Goal: Task Accomplishment & Management: Use online tool/utility

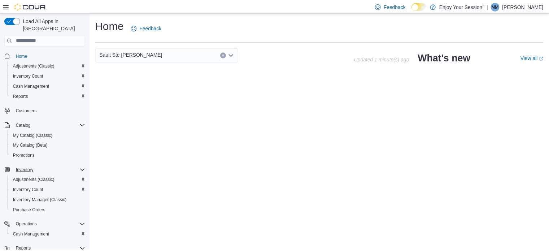
scroll to position [38, 0]
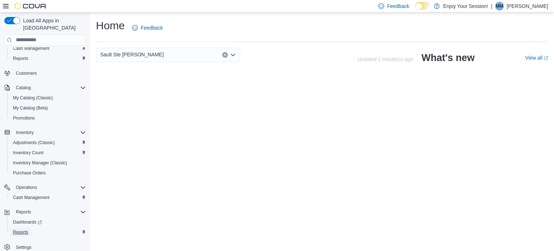
click at [27, 229] on span "Reports" at bounding box center [20, 232] width 15 height 6
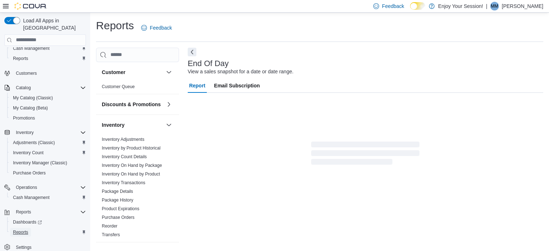
scroll to position [5, 0]
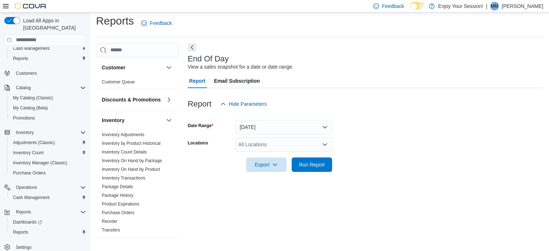
click at [258, 147] on div "All Locations" at bounding box center [283, 144] width 97 height 14
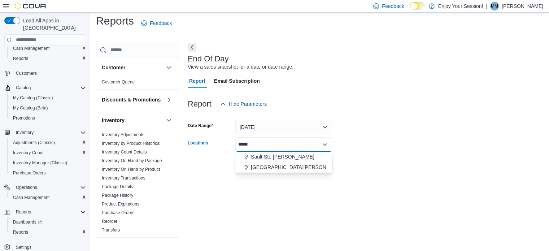
type input "*****"
click at [262, 157] on span "Sault Ste Marie" at bounding box center [283, 156] width 64 height 7
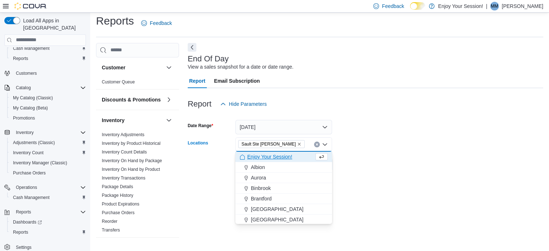
click at [406, 181] on div "End Of Day View a sales snapshot for a date or date range. Report Email Subscri…" at bounding box center [365, 144] width 355 height 202
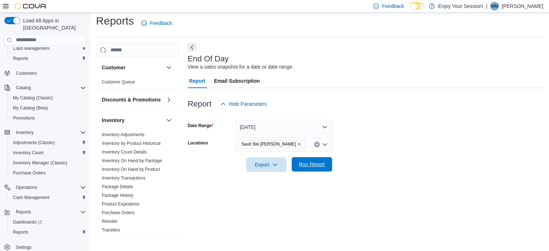
click at [317, 160] on span "Run Report" at bounding box center [312, 164] width 32 height 14
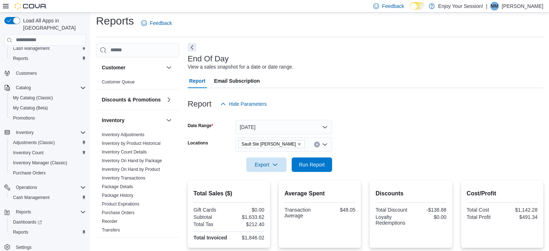
scroll to position [140, 0]
